Goal: Find specific page/section: Find specific page/section

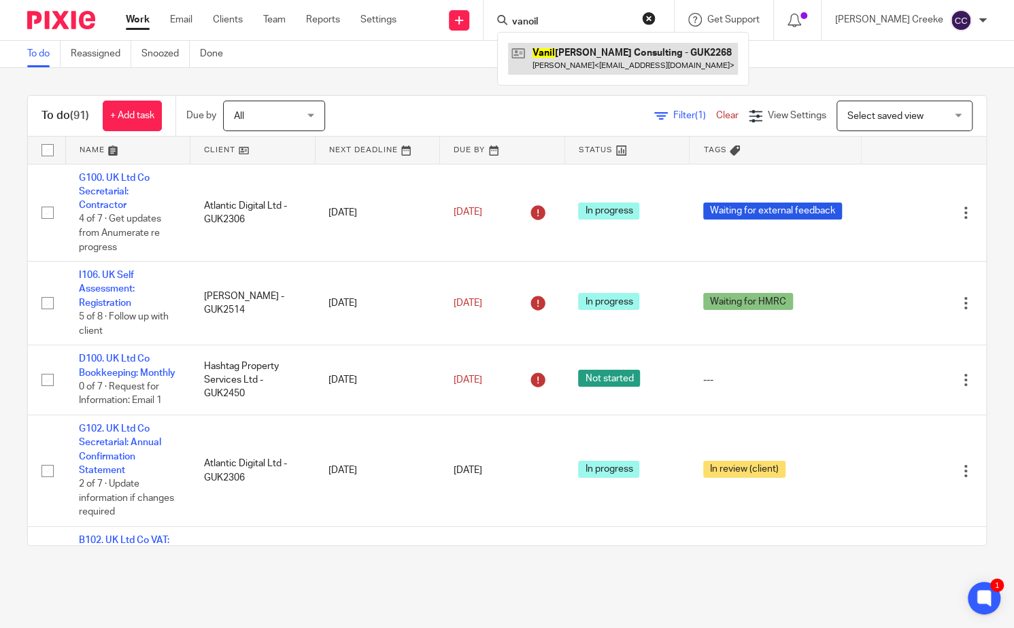
type input "vanoil"
click at [611, 43] on link at bounding box center [623, 58] width 230 height 31
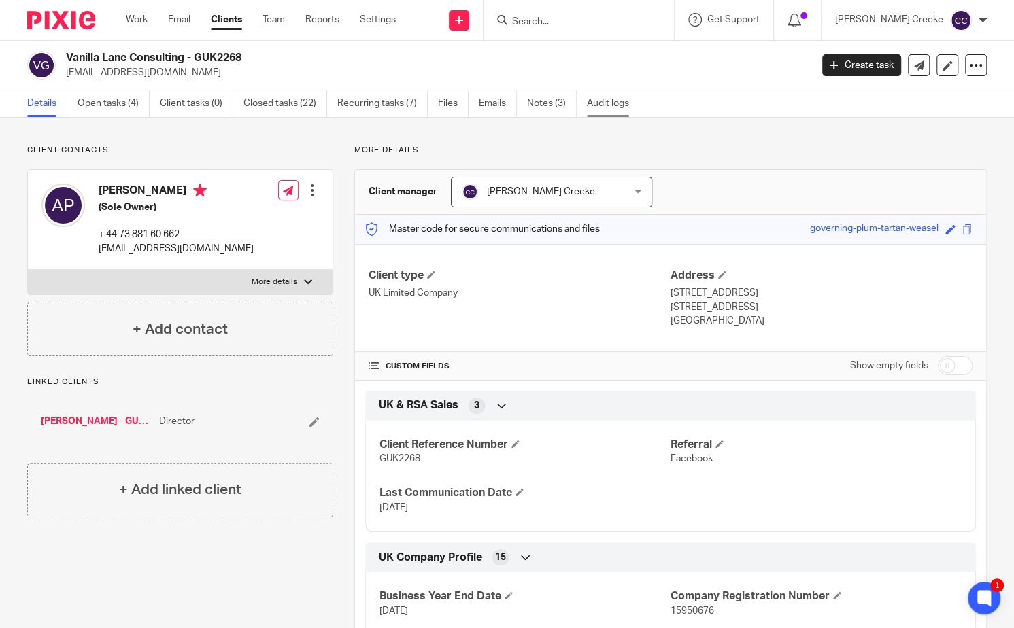
click at [609, 103] on link "Audit logs" at bounding box center [613, 103] width 52 height 27
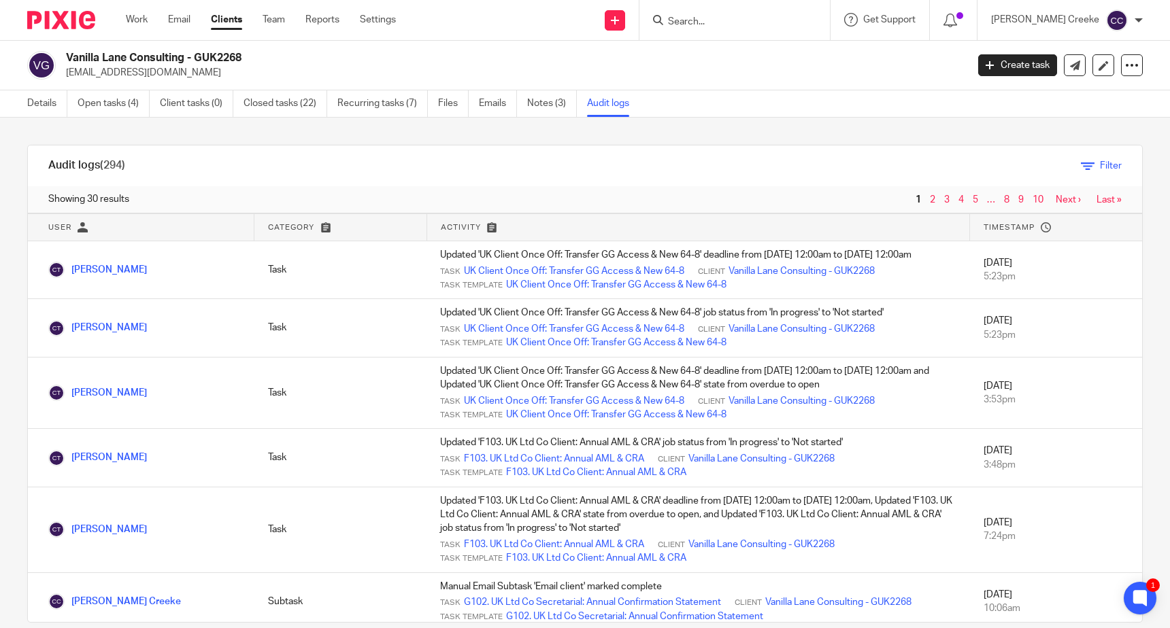
click at [1013, 162] on icon at bounding box center [1088, 166] width 14 height 14
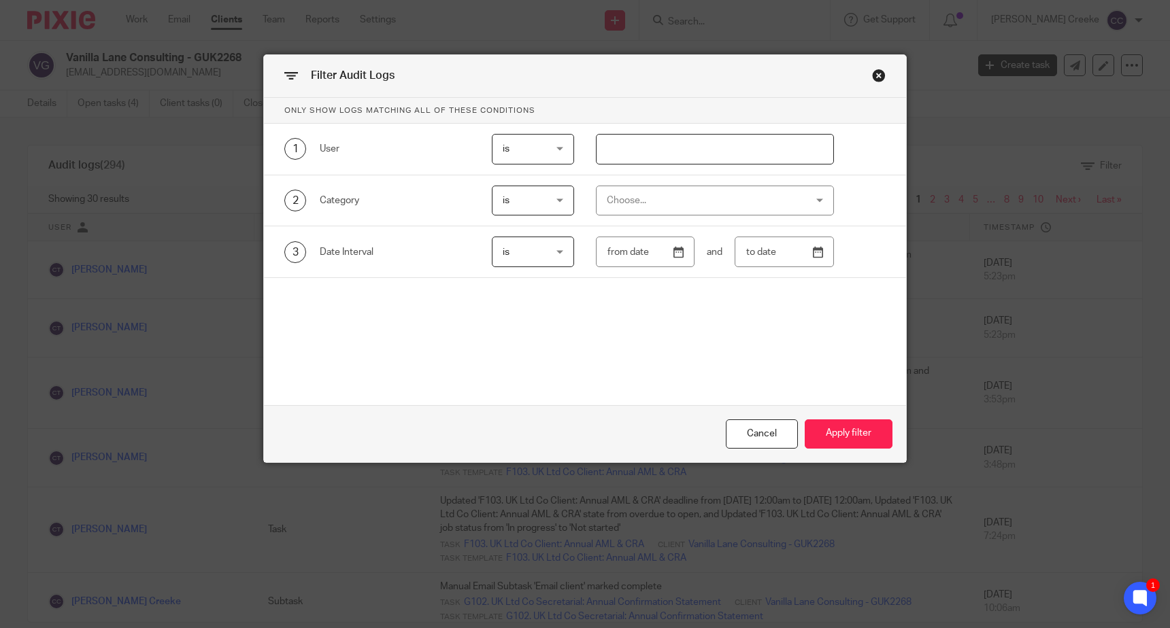
click at [547, 201] on span "is" at bounding box center [531, 200] width 56 height 29
click at [670, 203] on div "Choose..." at bounding box center [698, 200] width 182 height 29
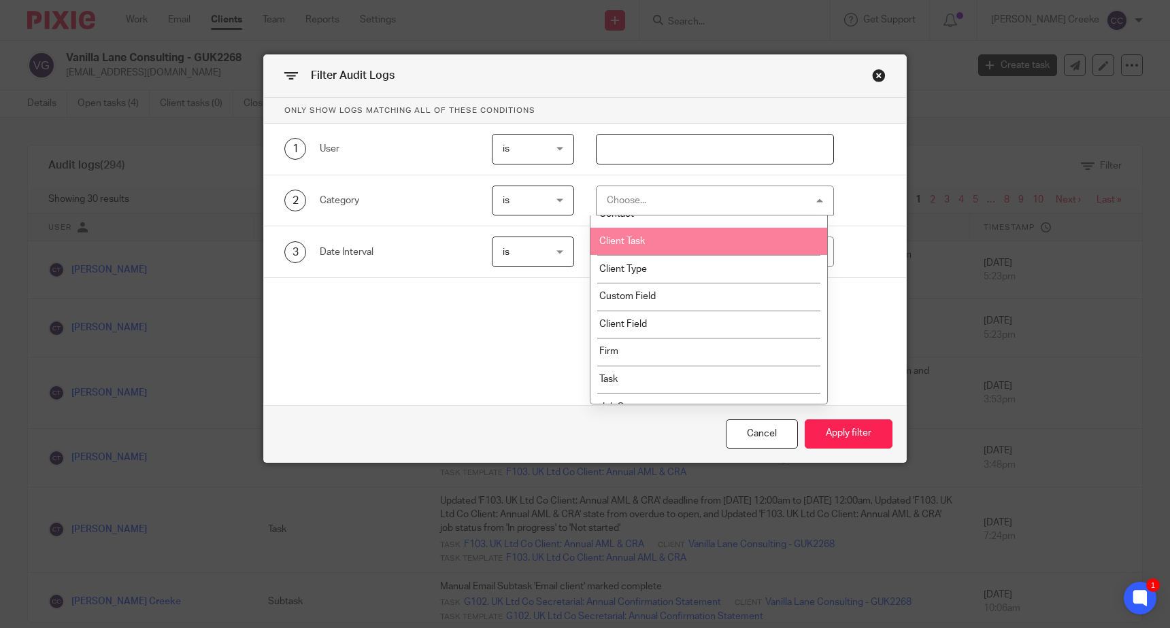
scroll to position [151, 0]
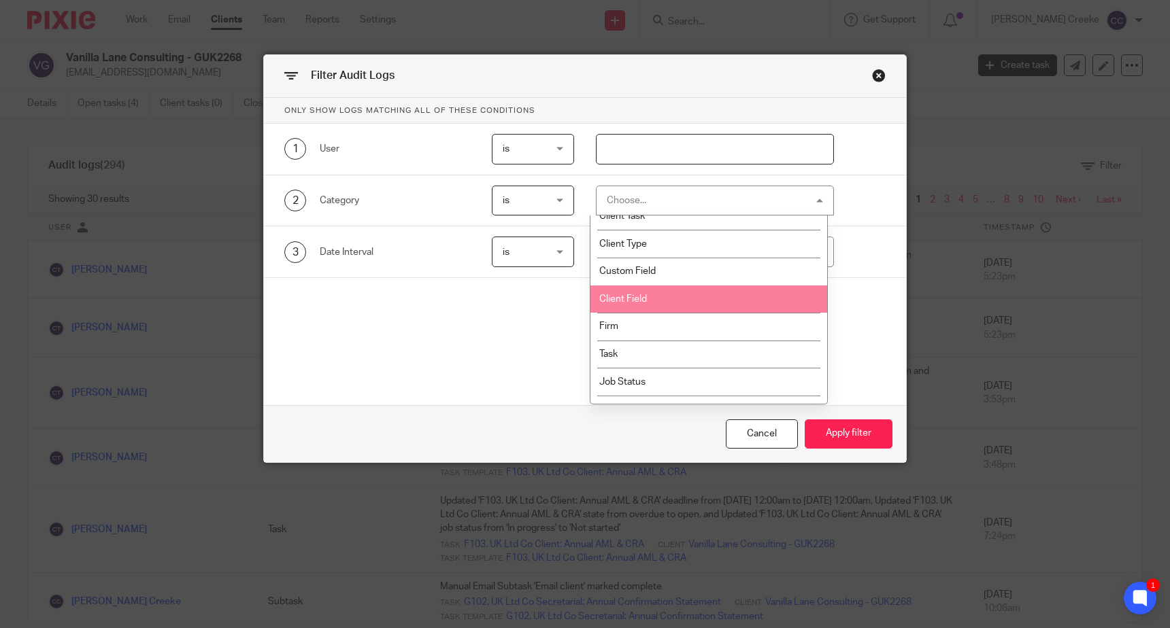
click at [662, 296] on li "Client Field" at bounding box center [708, 300] width 237 height 28
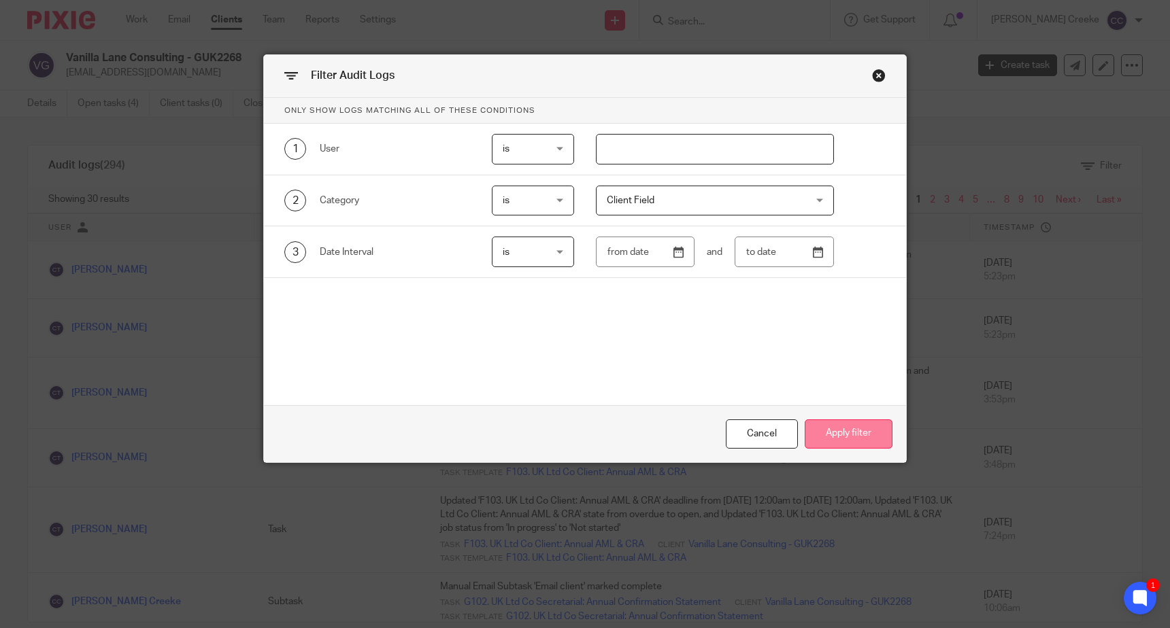
click at [819, 426] on button "Apply filter" at bounding box center [849, 434] width 88 height 29
